Goal: Task Accomplishment & Management: Manage account settings

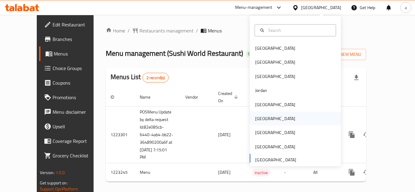
click at [262, 118] on div "[GEOGRAPHIC_DATA]" at bounding box center [275, 119] width 50 height 14
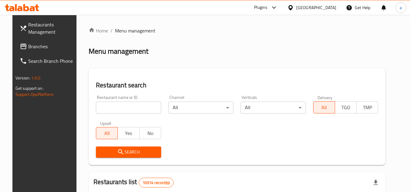
click at [28, 45] on span "Branches" at bounding box center [52, 46] width 48 height 7
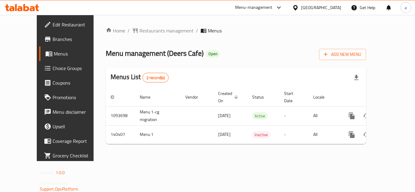
click at [328, 12] on div "[GEOGRAPHIC_DATA]" at bounding box center [316, 7] width 59 height 15
click at [301, 7] on div at bounding box center [296, 7] width 9 height 7
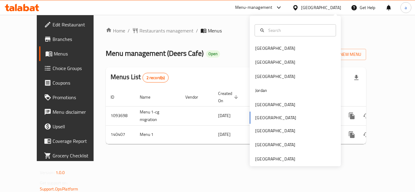
click at [294, 164] on div "Bahrain Egypt Iraq Jordan Kuwait Oman Qatar Saudi Arabia United Arab Emirates" at bounding box center [295, 91] width 91 height 151
click at [290, 160] on div "[GEOGRAPHIC_DATA]" at bounding box center [275, 159] width 50 height 14
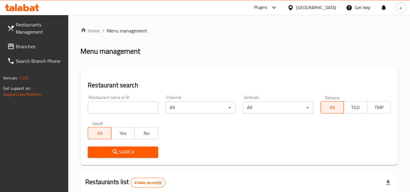
click at [50, 58] on span "Search Branch Phone" at bounding box center [40, 60] width 48 height 7
click at [44, 48] on span "Branches" at bounding box center [40, 46] width 48 height 7
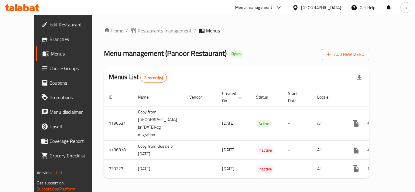
click at [320, 8] on div "[GEOGRAPHIC_DATA]" at bounding box center [321, 7] width 40 height 7
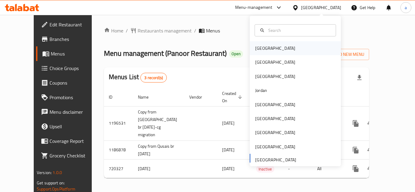
click at [269, 44] on div "[GEOGRAPHIC_DATA]" at bounding box center [275, 48] width 50 height 14
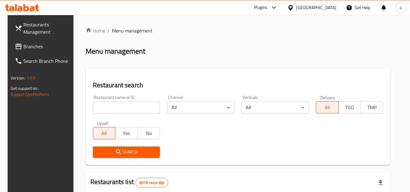
click at [34, 43] on span "Branches" at bounding box center [47, 46] width 48 height 7
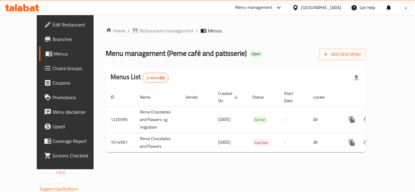
click at [327, 7] on div "[GEOGRAPHIC_DATA]" at bounding box center [321, 7] width 40 height 7
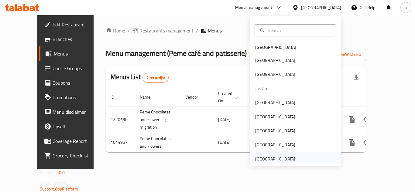
click at [279, 156] on div "[GEOGRAPHIC_DATA]" at bounding box center [275, 159] width 40 height 7
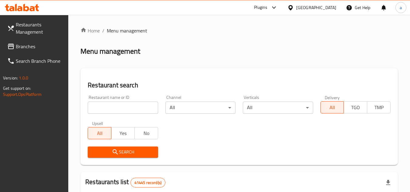
click at [30, 47] on span "Branches" at bounding box center [40, 46] width 48 height 7
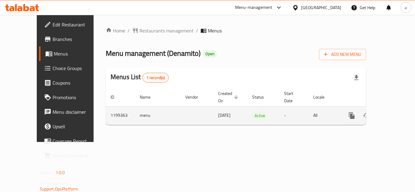
click at [393, 112] on icon "enhanced table" at bounding box center [395, 115] width 7 height 7
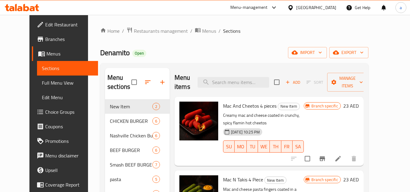
click at [45, 111] on span "Choice Groups" at bounding box center [69, 111] width 48 height 7
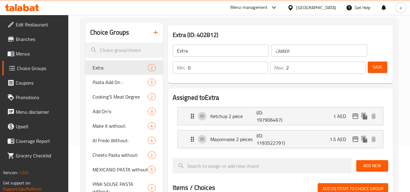
scroll to position [91, 0]
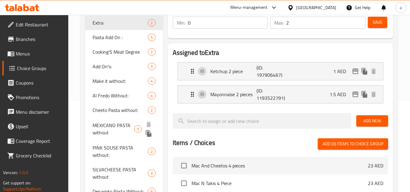
click at [112, 127] on span "MEXICANO PASTA without" at bounding box center [114, 129] width 42 height 15
type input "MEXICANO PASTA without"
type input "مكسيكانو باستا بدون"
type input "5"
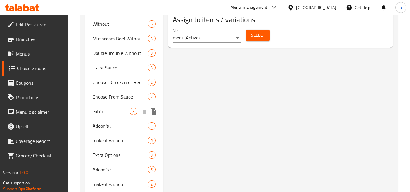
scroll to position [455, 0]
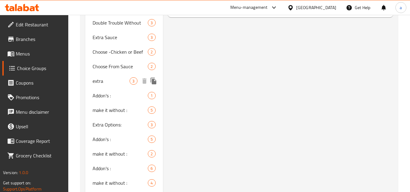
click at [97, 82] on span "extra" at bounding box center [111, 80] width 37 height 7
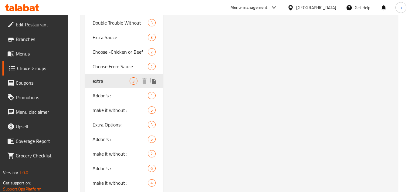
type input "extra"
type input "اضافات"
type input "3"
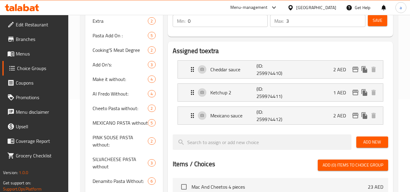
scroll to position [91, 0]
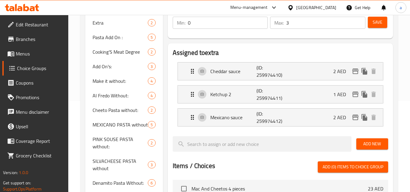
click at [327, 4] on div "[GEOGRAPHIC_DATA]" at bounding box center [316, 7] width 40 height 7
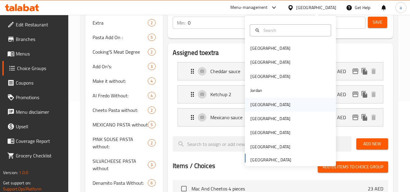
click at [254, 107] on div "[GEOGRAPHIC_DATA]" at bounding box center [270, 104] width 40 height 7
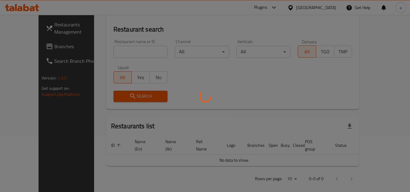
scroll to position [91, 0]
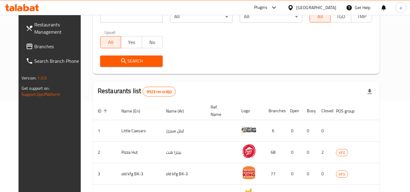
click at [46, 48] on span "Branches" at bounding box center [58, 46] width 48 height 7
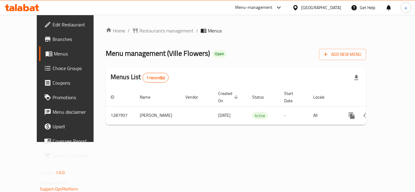
click at [328, 8] on div "Kuwait" at bounding box center [321, 7] width 40 height 7
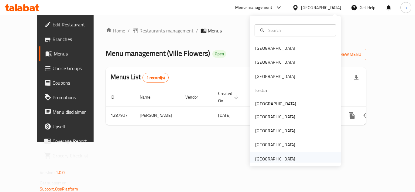
click at [281, 156] on div "[GEOGRAPHIC_DATA]" at bounding box center [275, 159] width 40 height 7
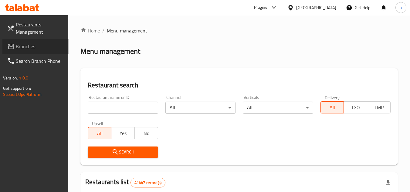
click at [17, 45] on span "Branches" at bounding box center [40, 46] width 48 height 7
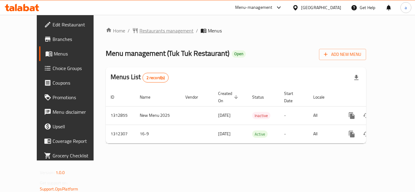
click at [139, 30] on span "Restaurants management" at bounding box center [166, 30] width 54 height 7
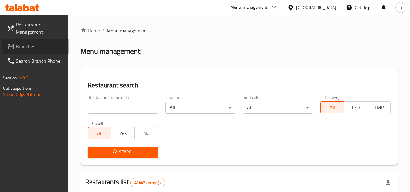
click at [50, 49] on span "Branches" at bounding box center [40, 46] width 48 height 7
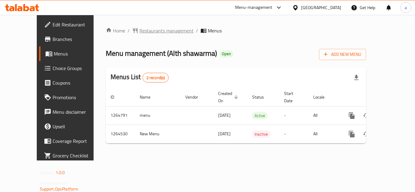
click at [139, 33] on span "Restaurants management" at bounding box center [166, 30] width 54 height 7
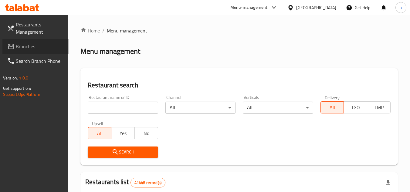
click at [44, 43] on span "Branches" at bounding box center [40, 46] width 48 height 7
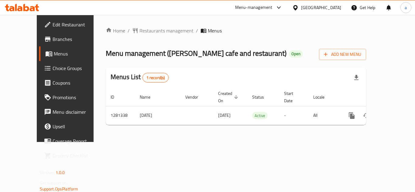
click at [298, 11] on div "[GEOGRAPHIC_DATA]" at bounding box center [316, 7] width 59 height 15
click at [308, 11] on div "[GEOGRAPHIC_DATA]" at bounding box center [321, 7] width 40 height 7
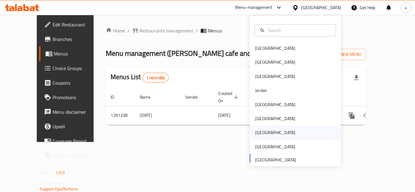
click at [269, 132] on div "[GEOGRAPHIC_DATA]" at bounding box center [295, 133] width 91 height 14
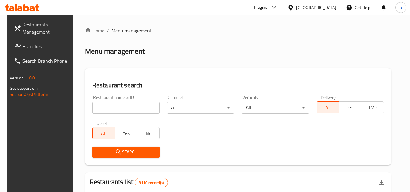
click at [25, 49] on span "Branches" at bounding box center [46, 46] width 48 height 7
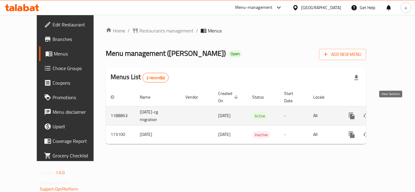
click at [393, 112] on icon "enhanced table" at bounding box center [395, 115] width 7 height 7
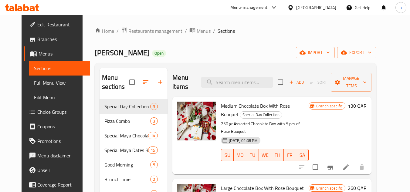
click at [218, 31] on span "Sections" at bounding box center [226, 30] width 17 height 7
drag, startPoint x: 218, startPoint y: 31, endPoint x: 199, endPoint y: 16, distance: 24.4
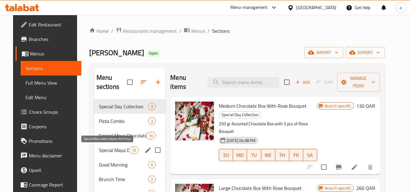
click at [103, 150] on span "Special Maya Dates Boxes And Trays" at bounding box center [114, 150] width 30 height 7
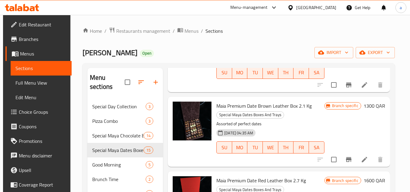
scroll to position [763, 0]
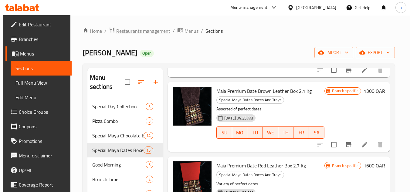
click at [144, 29] on span "Restaurants management" at bounding box center [143, 30] width 54 height 7
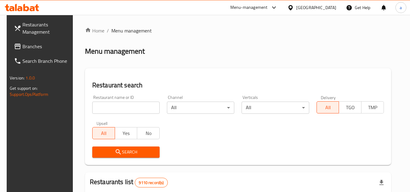
click at [34, 43] on span "Branches" at bounding box center [46, 46] width 48 height 7
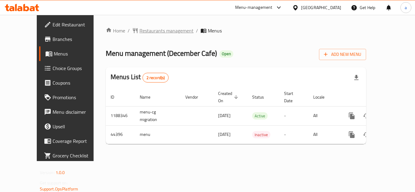
click at [139, 32] on span "Restaurants management" at bounding box center [166, 30] width 54 height 7
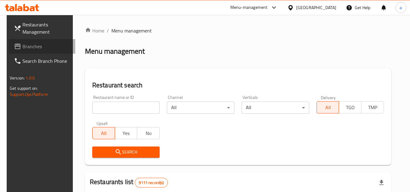
click at [42, 47] on span "Branches" at bounding box center [46, 46] width 48 height 7
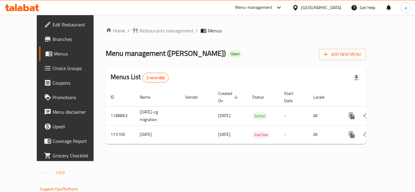
click at [331, 11] on div "[GEOGRAPHIC_DATA]" at bounding box center [316, 7] width 59 height 15
click at [298, 10] on icon at bounding box center [295, 8] width 6 height 6
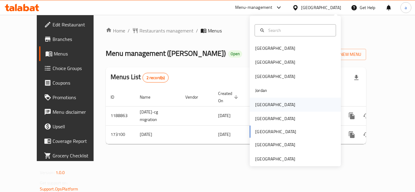
click at [263, 109] on div "Kuwait" at bounding box center [275, 105] width 50 height 14
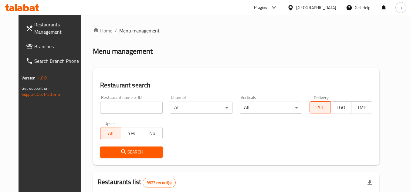
click at [43, 49] on span "Branches" at bounding box center [58, 46] width 48 height 7
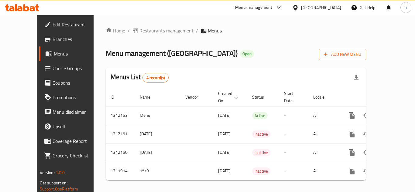
click at [139, 33] on span "Restaurants management" at bounding box center [166, 30] width 54 height 7
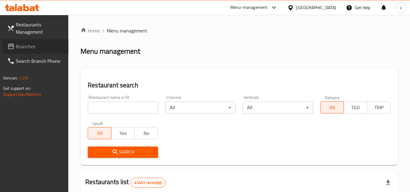
click at [42, 45] on span "Branches" at bounding box center [40, 46] width 48 height 7
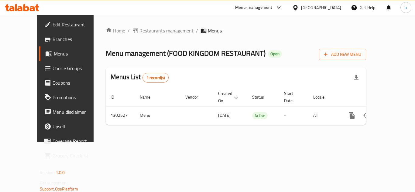
click at [151, 28] on span "Restaurants management" at bounding box center [166, 30] width 54 height 7
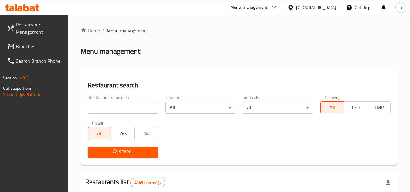
click at [41, 43] on span "Branches" at bounding box center [40, 46] width 48 height 7
